Goal: Register for event/course

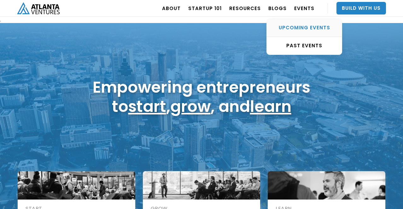
click at [301, 30] on div "UPCOMING EVENTS" at bounding box center [304, 28] width 75 height 6
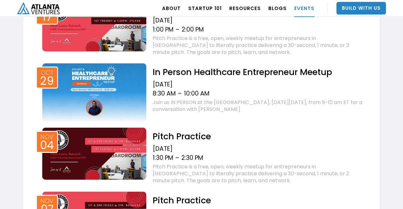
scroll to position [406, 0]
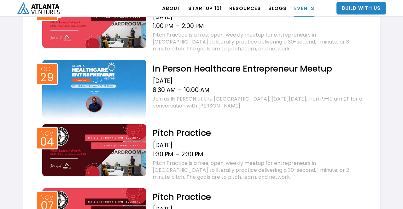
click at [214, 72] on h2 "In Person Healthcare Entrepreneur Meetup" at bounding box center [258, 68] width 211 height 11
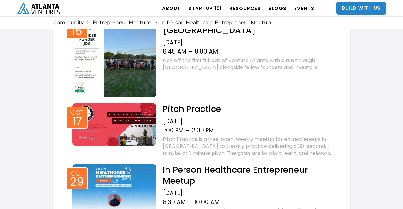
scroll to position [592, 0]
